Goal: Contribute content

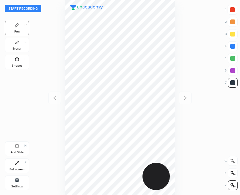
scroll to position [195, 143]
click at [31, 9] on button "Start recording" at bounding box center [23, 8] width 36 height 7
click at [23, 5] on button "End recording" at bounding box center [22, 8] width 34 height 7
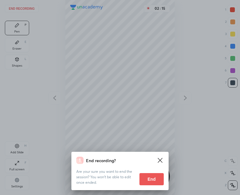
click at [154, 179] on button "End" at bounding box center [151, 179] width 24 height 12
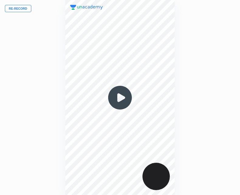
click at [23, 10] on button "Re-record" at bounding box center [18, 8] width 26 height 7
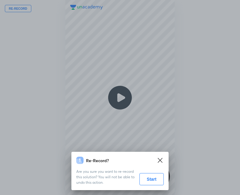
click at [154, 179] on button "Start" at bounding box center [151, 179] width 24 height 12
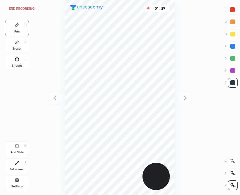
click at [13, 148] on div "Add Slide H" at bounding box center [17, 148] width 24 height 15
click at [52, 99] on icon at bounding box center [54, 97] width 7 height 7
click at [18, 149] on div "Add Slide H" at bounding box center [17, 148] width 24 height 15
click at [186, 102] on div at bounding box center [185, 97] width 13 height 13
click at [58, 95] on icon at bounding box center [54, 97] width 7 height 7
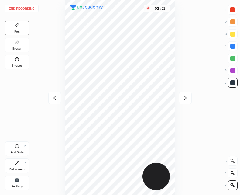
click at [13, 149] on div "Add Slide H" at bounding box center [17, 148] width 24 height 15
click at [53, 100] on icon at bounding box center [54, 97] width 7 height 7
click at [188, 101] on icon at bounding box center [185, 97] width 7 height 7
click at [191, 98] on div at bounding box center [185, 97] width 13 height 13
click at [55, 99] on icon at bounding box center [54, 97] width 3 height 5
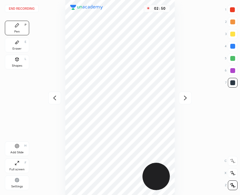
click at [24, 10] on button "End recording" at bounding box center [22, 8] width 34 height 7
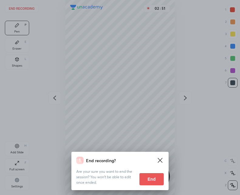
click at [147, 178] on button "End" at bounding box center [151, 179] width 24 height 12
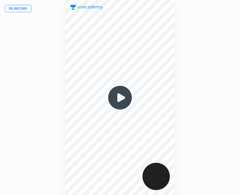
click at [118, 94] on img at bounding box center [119, 97] width 29 height 29
